Goal: Navigation & Orientation: Find specific page/section

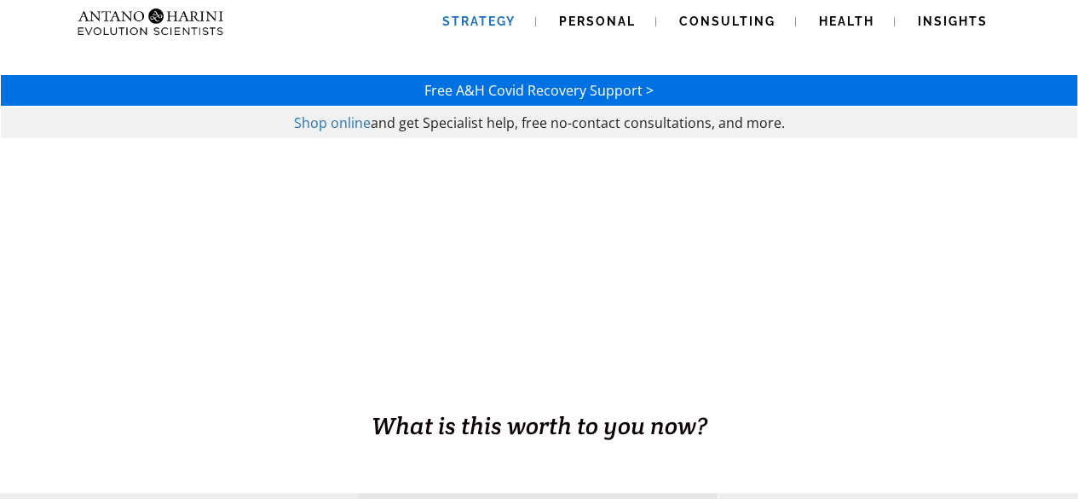
click at [472, 33] on link "Strategy" at bounding box center [479, 21] width 114 height 43
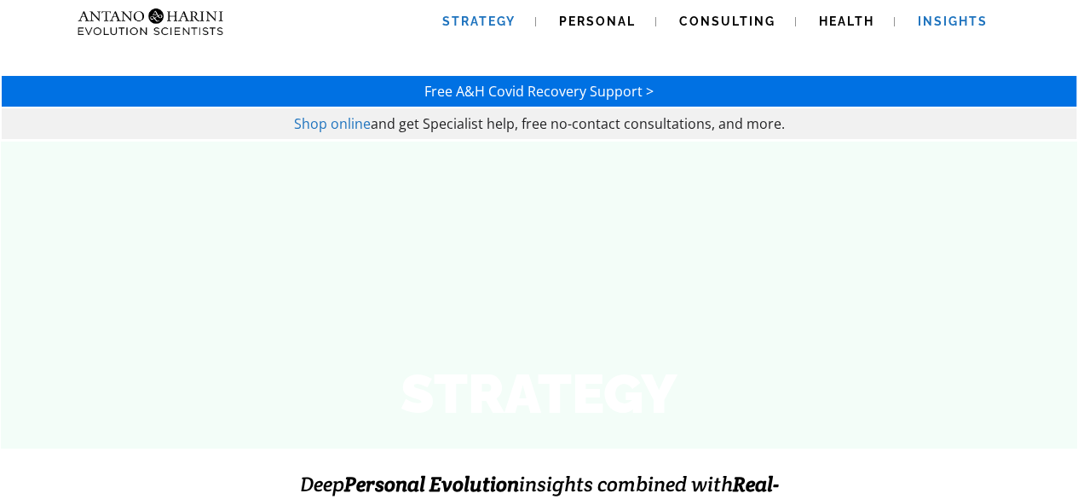
click at [931, 20] on span "Insights" at bounding box center [953, 21] width 70 height 14
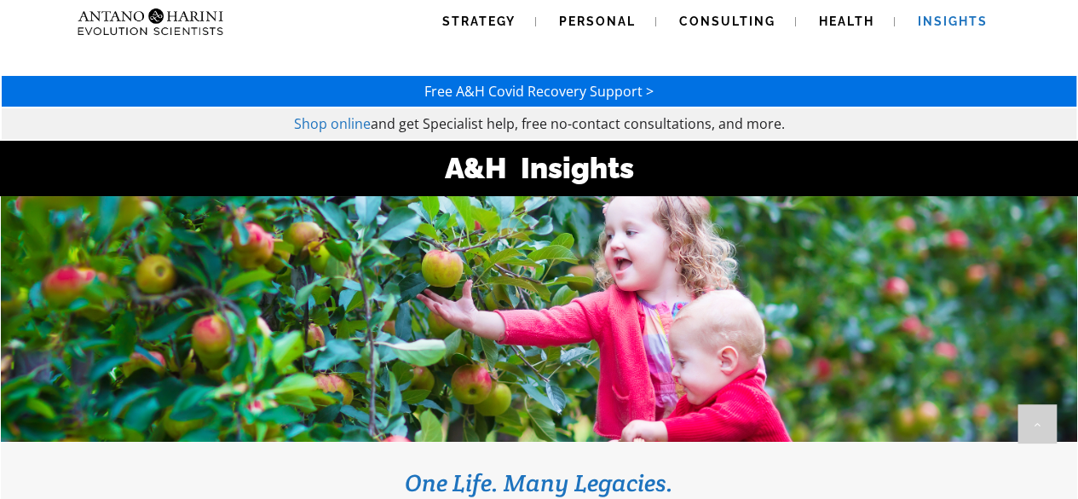
click at [1077, 0] on html "Strategy Personal Consulting Health Insights Strategy Personal Consulting Healt…" at bounding box center [539, 249] width 1078 height 499
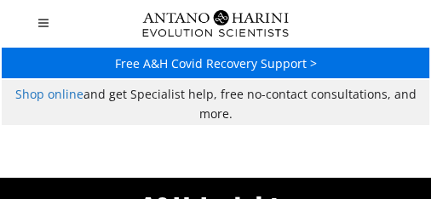
drag, startPoint x: 1064, startPoint y: 0, endPoint x: 80, endPoint y: 33, distance: 984.0
click at [80, 33] on div "Strategy Personal Consulting Health Insights Strategy Personal Consulting Healt…" at bounding box center [215, 23] width 355 height 46
